Goal: Task Accomplishment & Management: Complete application form

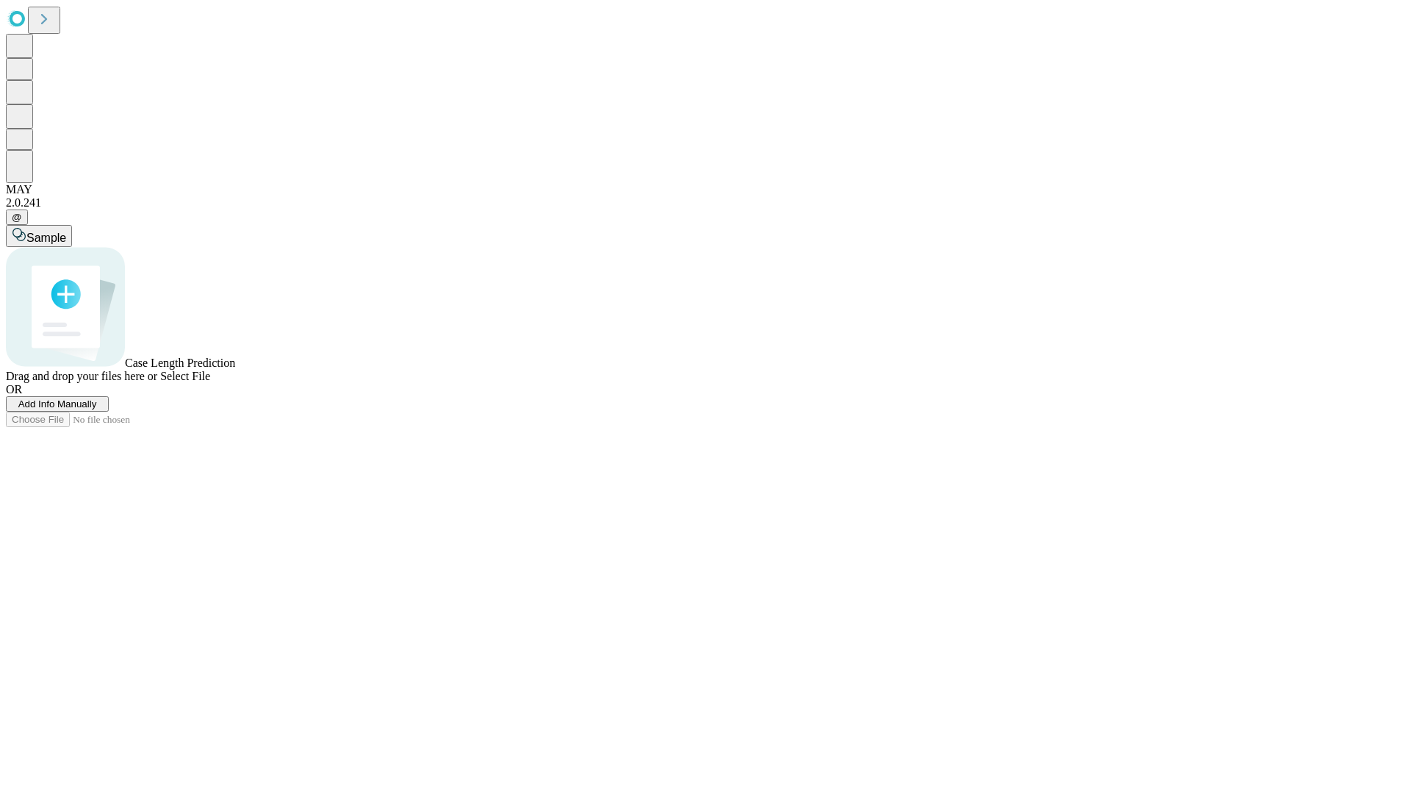
click at [97, 409] on span "Add Info Manually" at bounding box center [57, 403] width 79 height 11
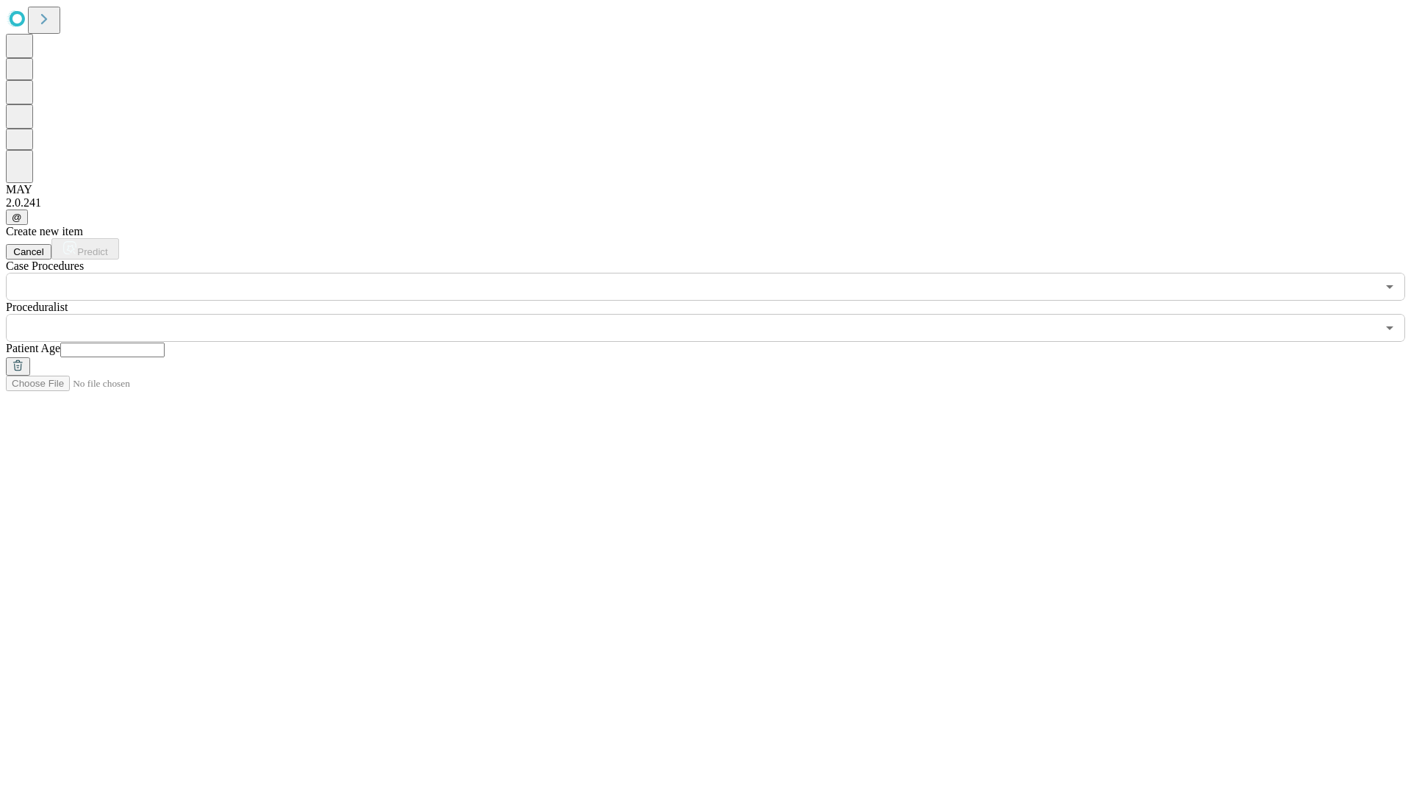
click at [165, 343] on input "text" at bounding box center [112, 350] width 104 height 15
type input "**"
click at [716, 314] on input "text" at bounding box center [691, 328] width 1371 height 28
